Goal: Navigation & Orientation: Find specific page/section

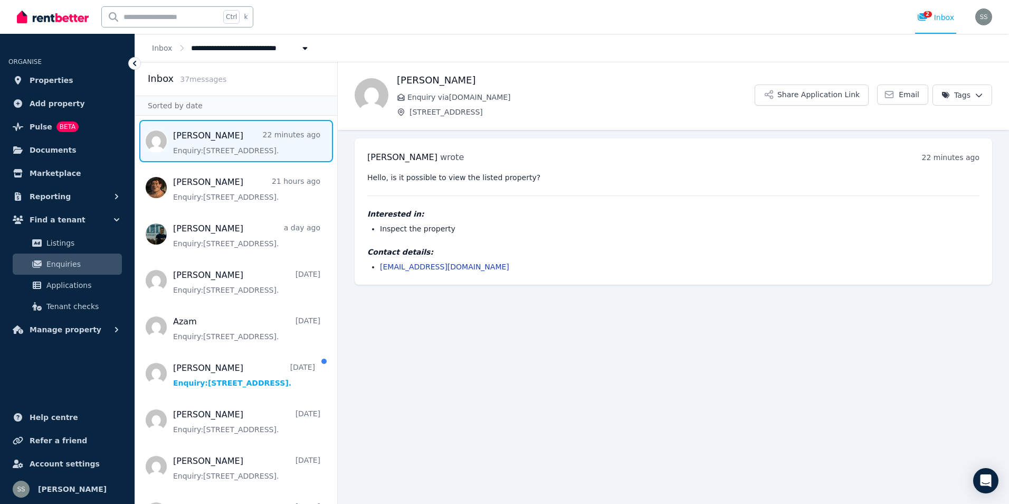
scroll to position [53, 0]
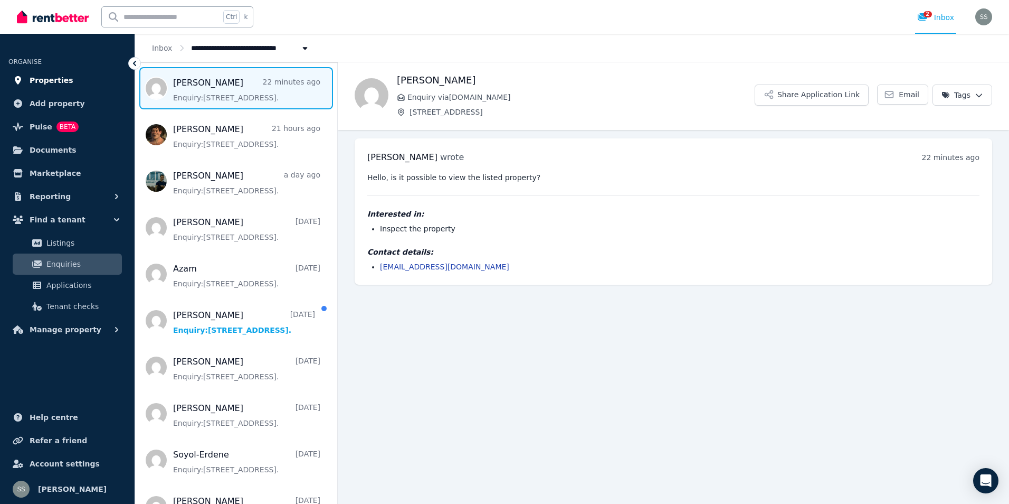
click at [49, 76] on span "Properties" at bounding box center [52, 80] width 44 height 13
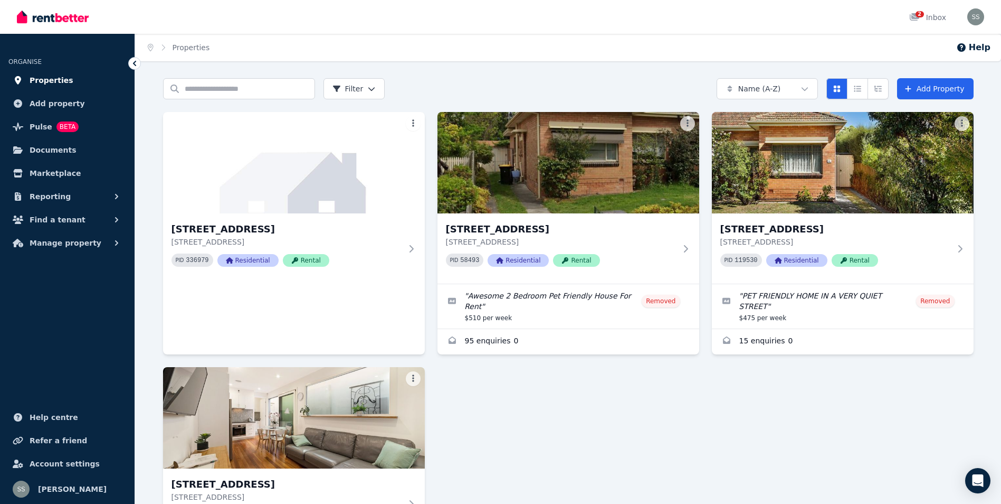
click at [43, 79] on span "Properties" at bounding box center [52, 80] width 44 height 13
click at [48, 219] on span "Find a tenant" at bounding box center [58, 219] width 56 height 13
click at [65, 80] on link "Properties" at bounding box center [67, 80] width 118 height 21
click at [67, 102] on span "Add property" at bounding box center [57, 103] width 55 height 13
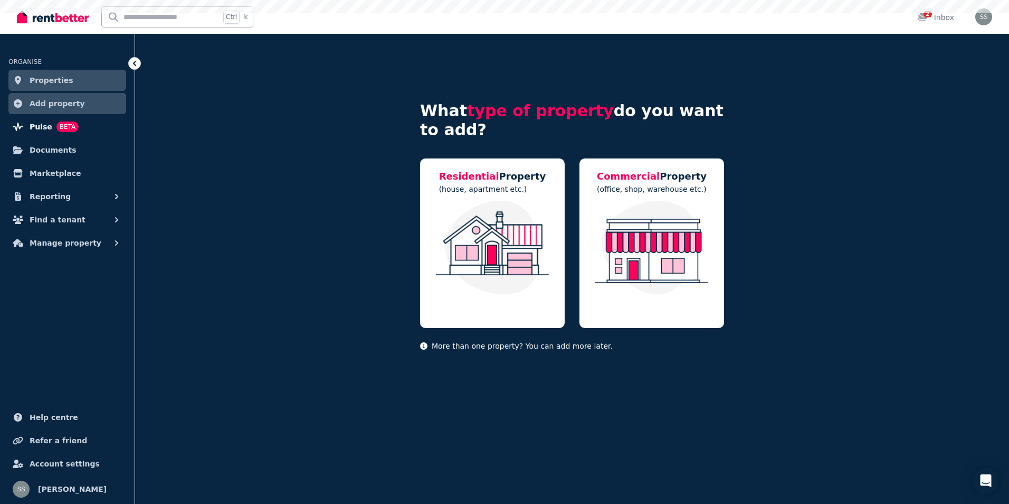
click at [45, 130] on span "Pulse" at bounding box center [41, 126] width 23 height 13
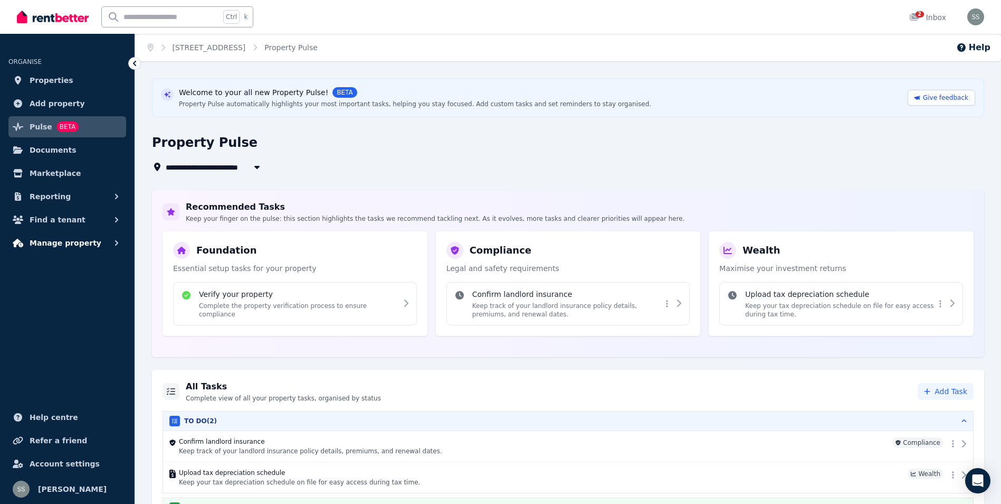
click at [107, 243] on button "Manage property" at bounding box center [67, 242] width 118 height 21
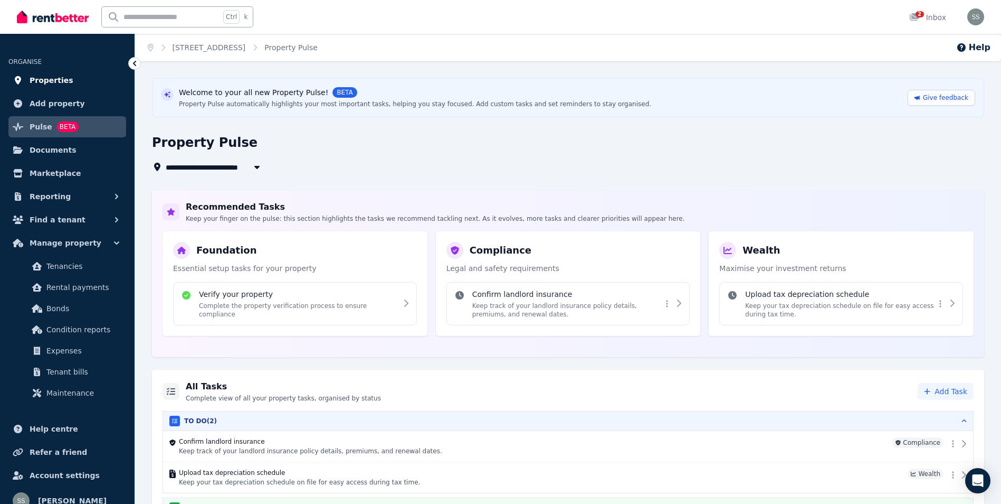
click at [80, 81] on link "Properties" at bounding box center [67, 80] width 118 height 21
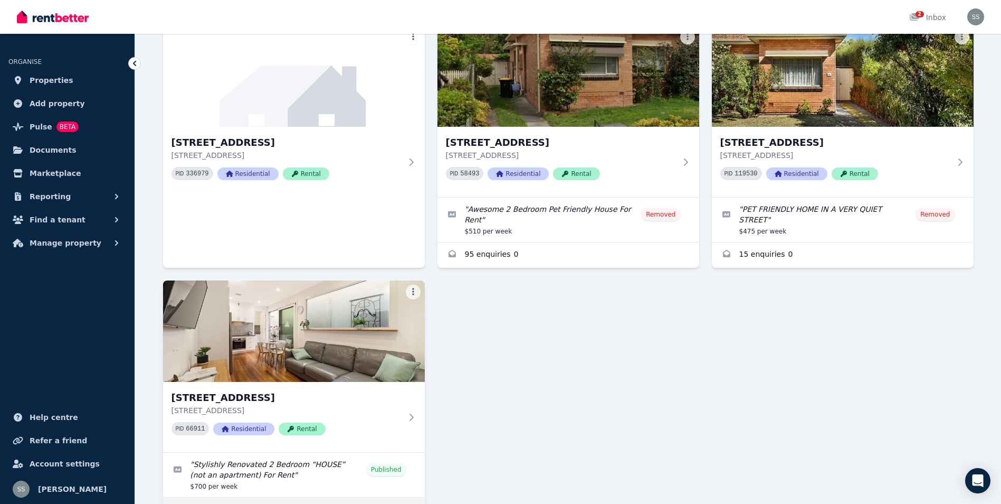
scroll to position [201, 0]
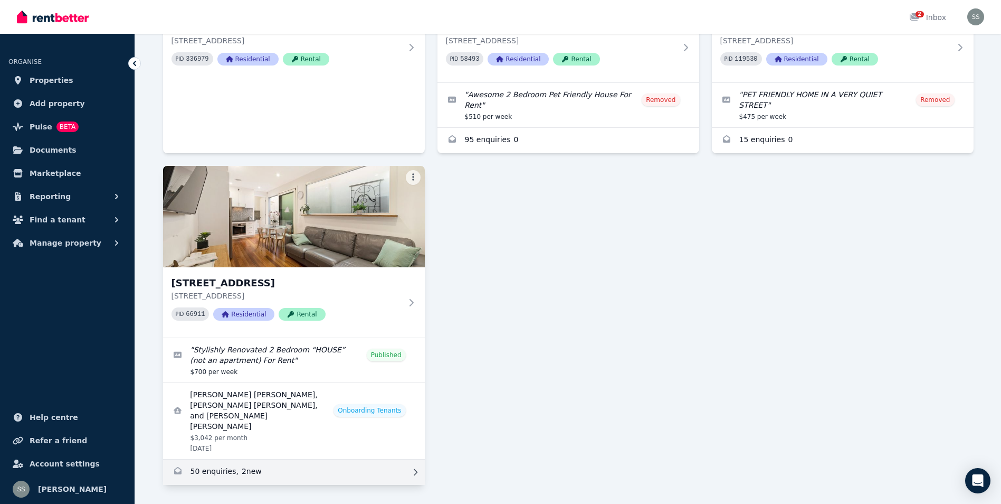
click at [207, 459] on link "Enquiries for 119 Peel Street, North Melbourne" at bounding box center [294, 471] width 262 height 25
